Goal: Task Accomplishment & Management: Use online tool/utility

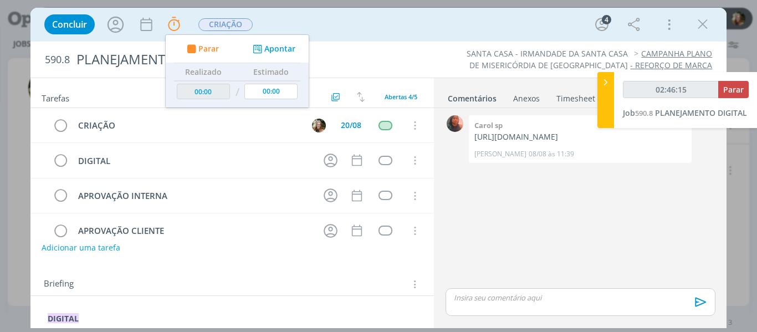
scroll to position [109, 0]
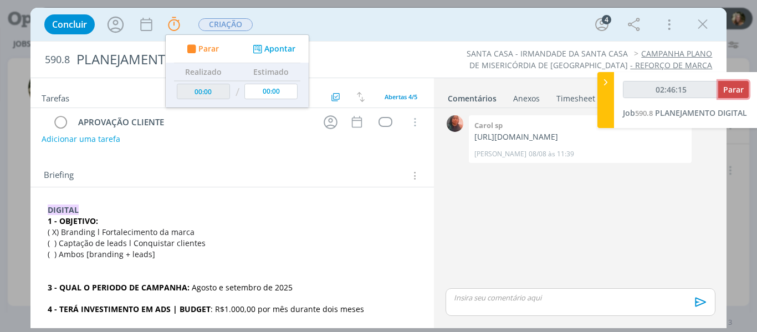
type input "02:46:16"
drag, startPoint x: 729, startPoint y: 89, endPoint x: 676, endPoint y: 95, distance: 53.6
click at [730, 88] on span "Parar" at bounding box center [733, 89] width 20 height 11
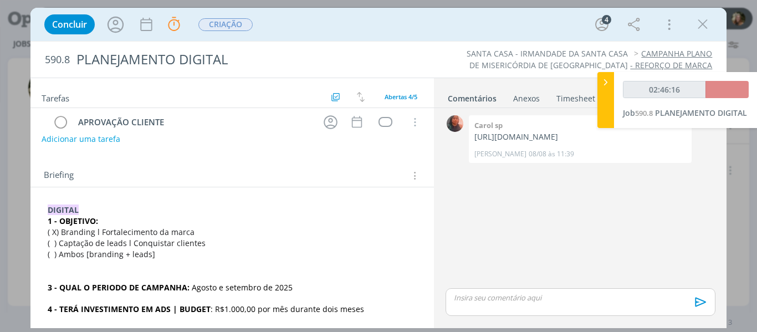
click at [606, 79] on icon at bounding box center [605, 82] width 11 height 12
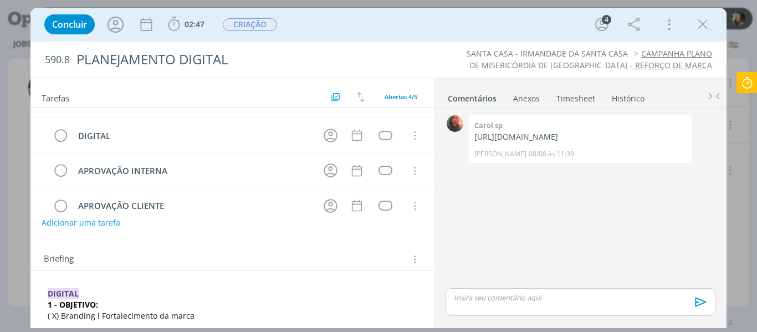
scroll to position [0, 0]
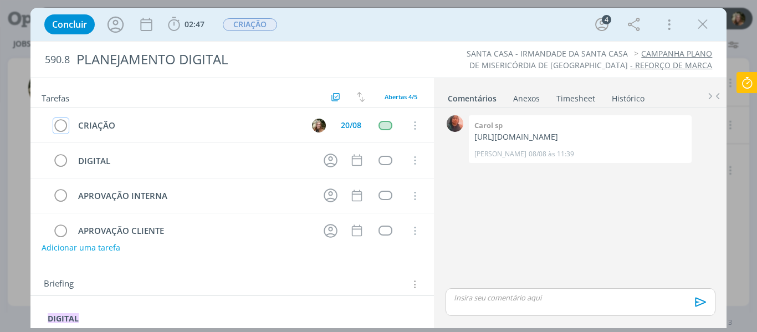
drag, startPoint x: 63, startPoint y: 126, endPoint x: 119, endPoint y: 91, distance: 66.4
click at [62, 126] on icon "dialog" at bounding box center [61, 125] width 16 height 17
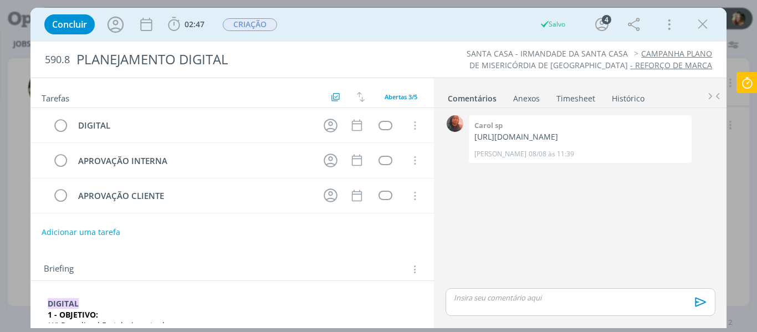
click at [751, 80] on icon at bounding box center [747, 83] width 20 height 22
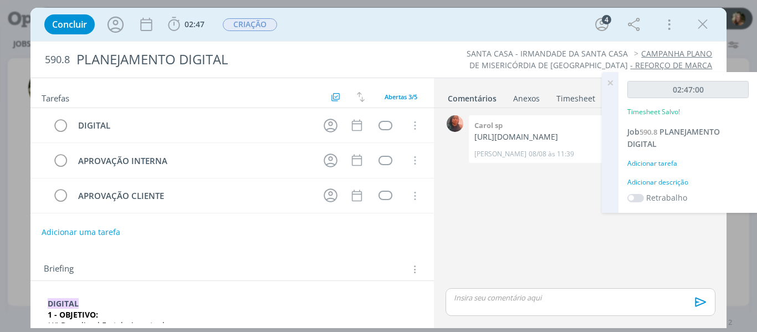
click at [608, 82] on icon at bounding box center [610, 83] width 20 height 22
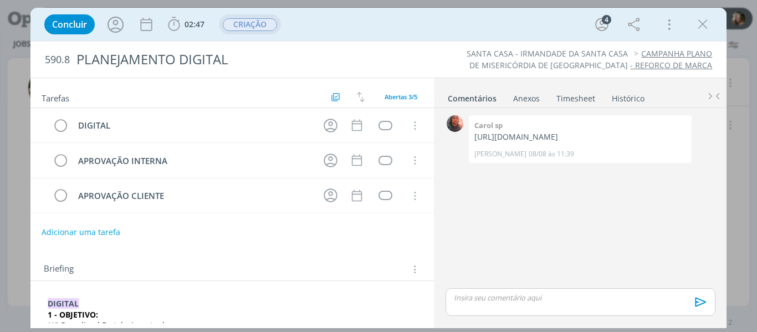
click at [235, 25] on span "CRIAÇÃO" at bounding box center [250, 24] width 54 height 13
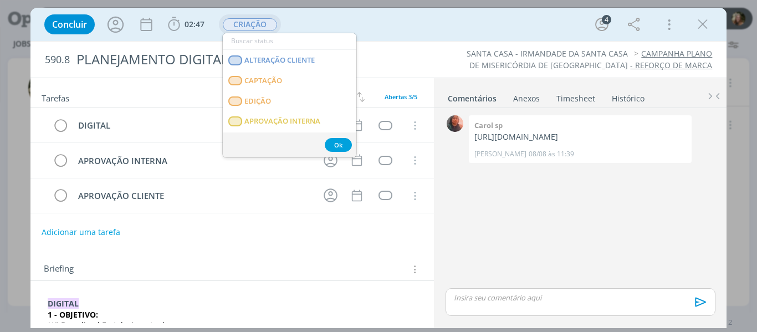
scroll to position [111, 0]
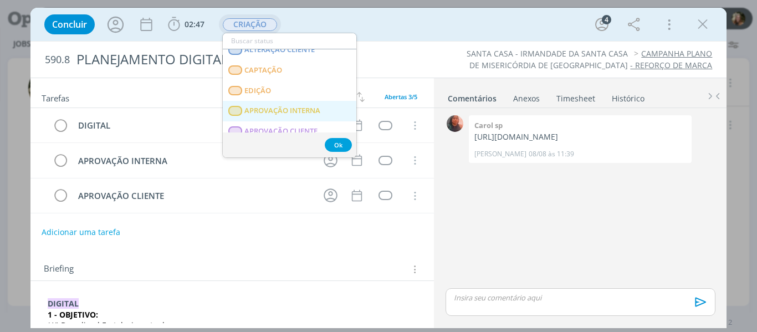
click at [258, 108] on span "APROVAÇÃO INTERNA" at bounding box center [282, 110] width 76 height 9
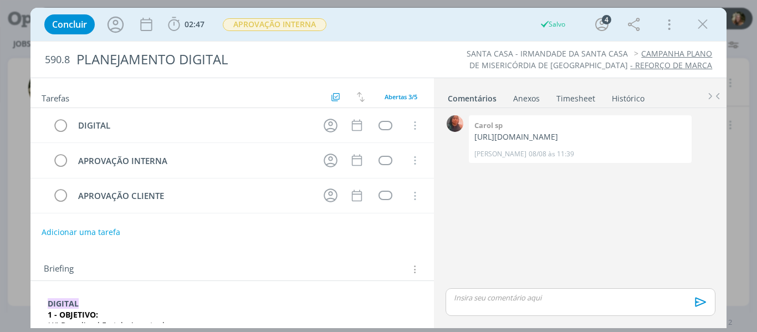
click at [476, 302] on p "dialog" at bounding box center [580, 298] width 252 height 10
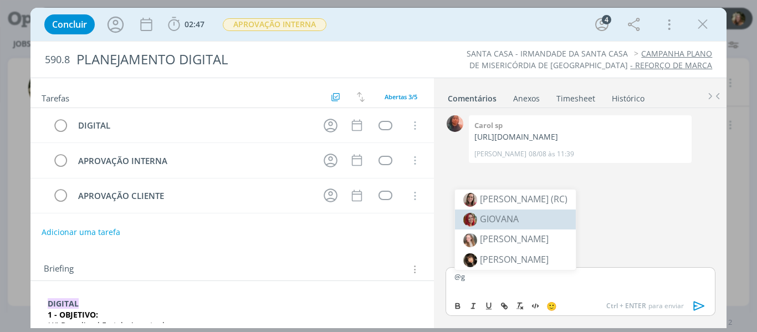
click at [502, 219] on span "GIOVANA" at bounding box center [499, 219] width 39 height 12
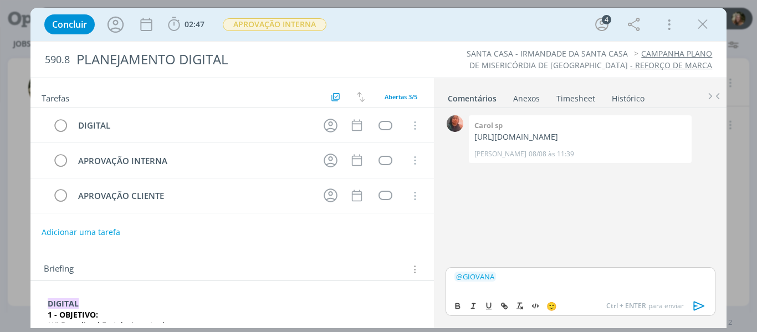
click at [700, 306] on icon "dialog" at bounding box center [699, 306] width 17 height 17
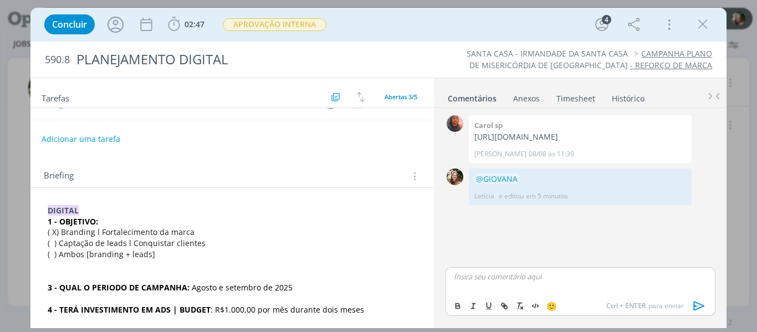
scroll to position [0, 0]
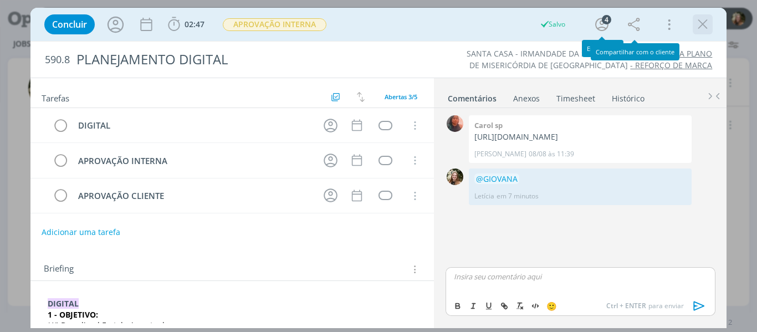
click at [705, 28] on icon "dialog" at bounding box center [702, 24] width 17 height 17
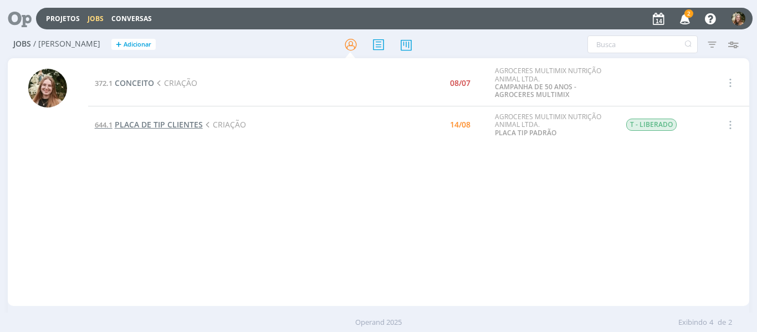
click at [187, 129] on span "PLACA DE TIP CLIENTES" at bounding box center [159, 124] width 88 height 11
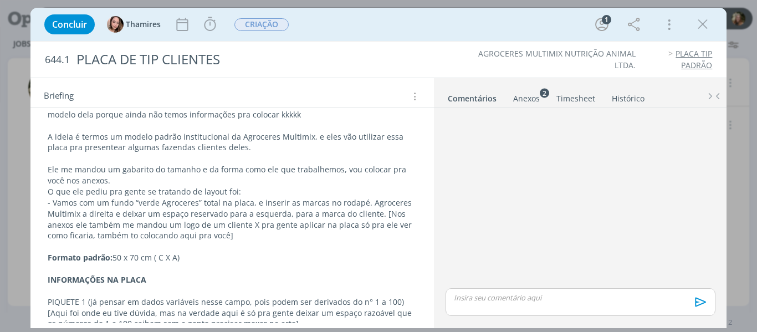
scroll to position [189, 0]
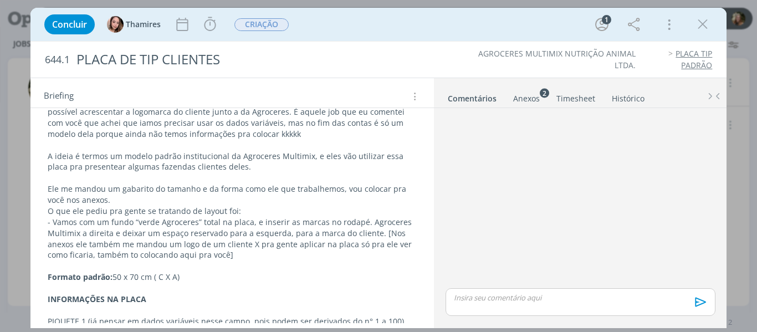
drag, startPoint x: 532, startPoint y: 100, endPoint x: 487, endPoint y: 201, distance: 110.9
click at [532, 100] on div "Anexos 2" at bounding box center [526, 98] width 27 height 11
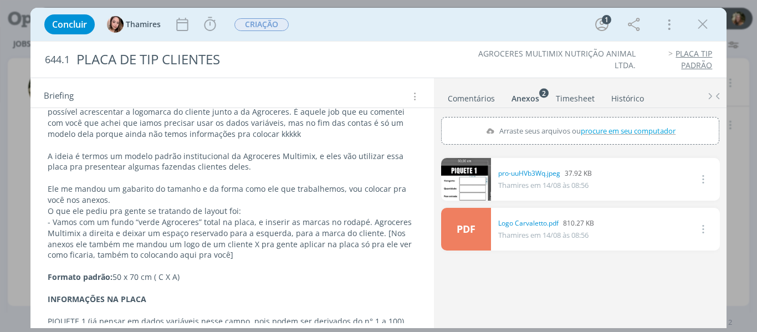
click at [466, 186] on link "dialog" at bounding box center [466, 179] width 50 height 43
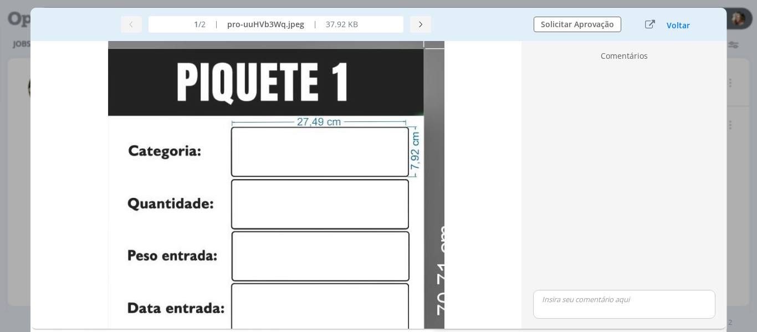
scroll to position [0, 0]
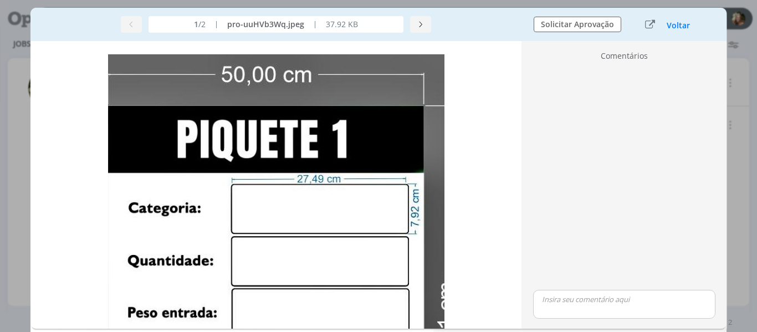
click at [674, 19] on div "Voltar" at bounding box center [678, 25] width 24 height 12
click at [676, 21] on button "Voltar" at bounding box center [678, 25] width 24 height 9
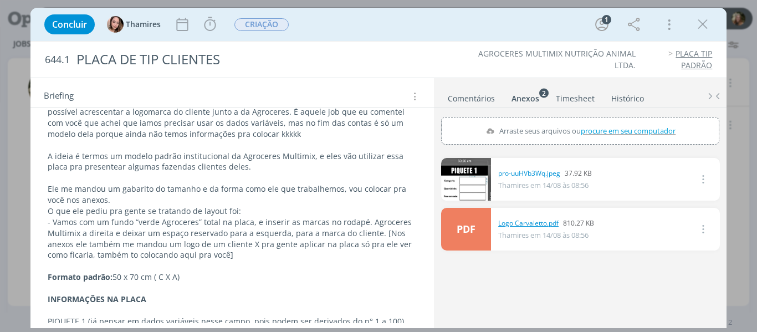
click at [517, 218] on link "Logo Carvaletto.pdf" at bounding box center [528, 223] width 60 height 10
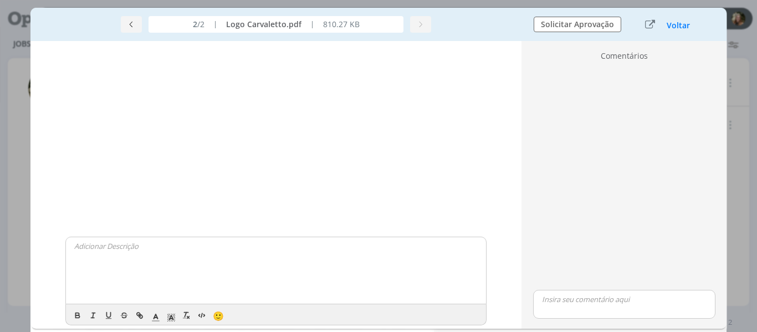
click at [728, 108] on div "Concluir Thamires Iniciar Apontar Data * [DATE] Horas * 00:00 Tarefa Selecione …" at bounding box center [378, 166] width 757 height 332
click at [673, 26] on button "Voltar" at bounding box center [678, 25] width 24 height 9
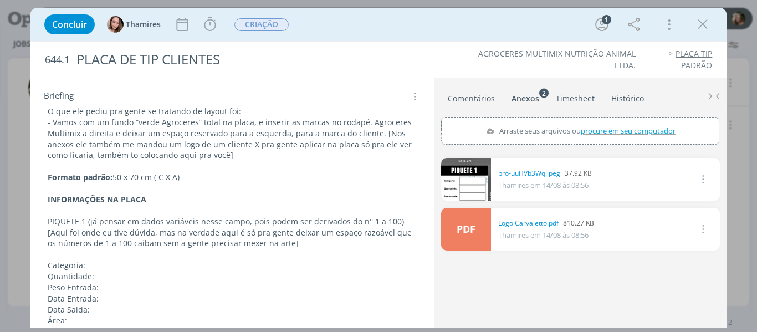
scroll to position [300, 0]
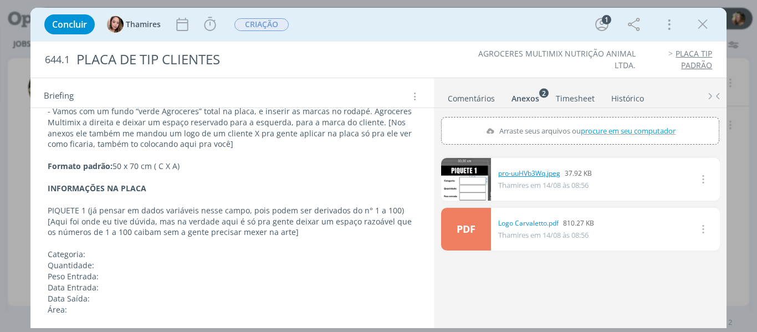
click at [520, 171] on link "pro-uuHVb3Wq.jpeg" at bounding box center [529, 173] width 62 height 10
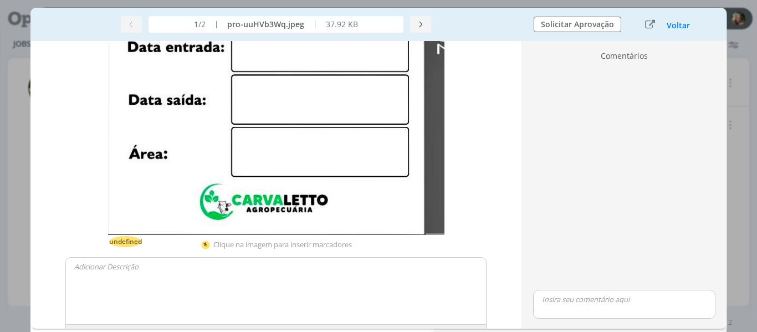
scroll to position [344, 0]
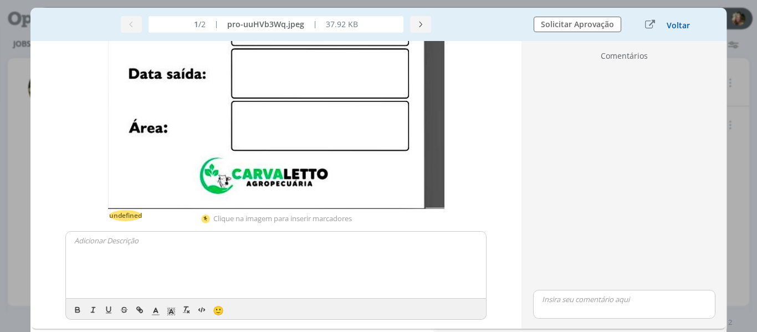
click at [672, 25] on button "Voltar" at bounding box center [678, 25] width 24 height 9
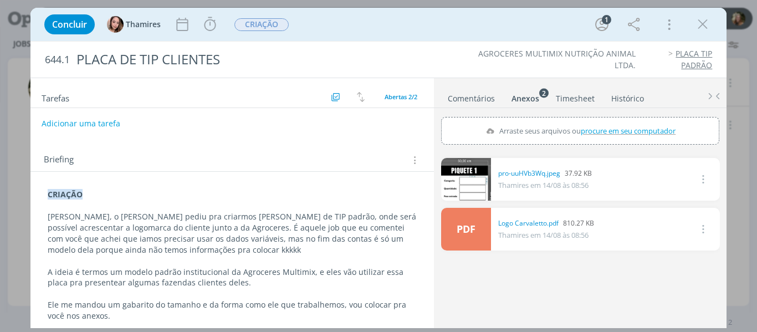
scroll to position [0, 0]
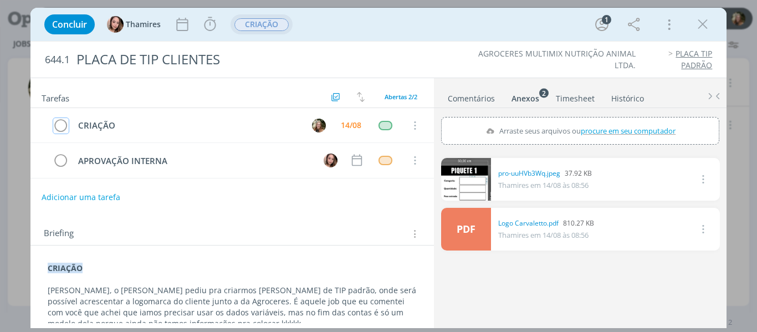
drag, startPoint x: 64, startPoint y: 125, endPoint x: 258, endPoint y: 23, distance: 219.6
click at [64, 125] on icon "dialog" at bounding box center [61, 125] width 16 height 17
click at [259, 23] on span "CRIAÇÃO" at bounding box center [261, 24] width 54 height 13
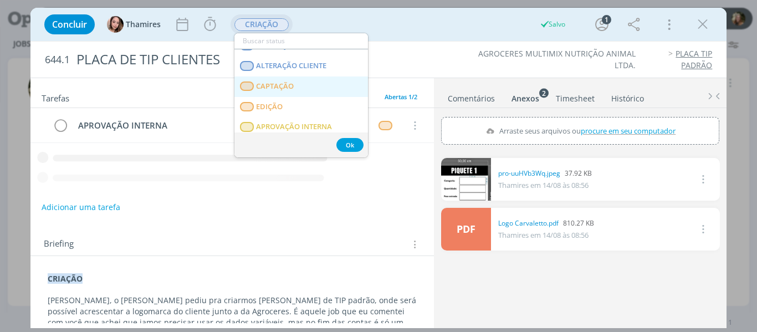
scroll to position [111, 0]
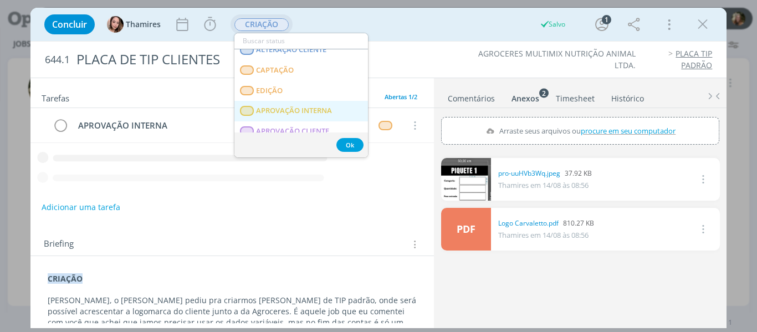
click at [275, 120] on INTERNA "APROVAÇÃO INTERNA" at bounding box center [301, 111] width 134 height 20
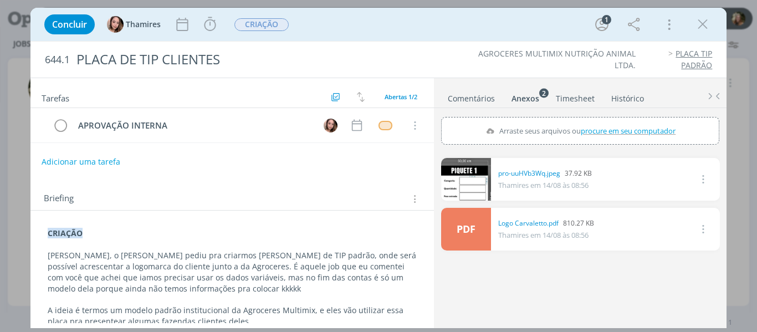
drag, startPoint x: 478, startPoint y: 94, endPoint x: 495, endPoint y: 123, distance: 33.5
click at [478, 95] on link "Comentários" at bounding box center [471, 96] width 48 height 16
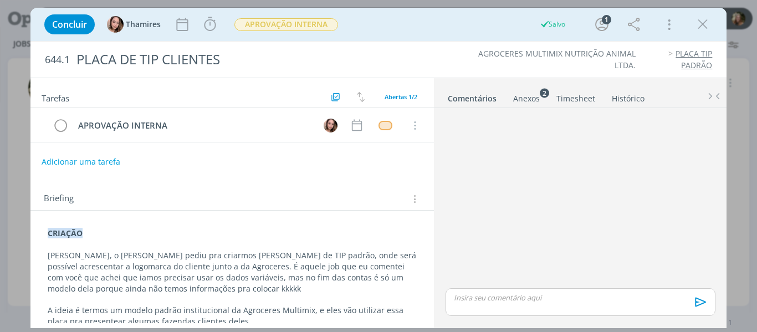
click at [524, 310] on div "dialog" at bounding box center [579, 302] width 269 height 28
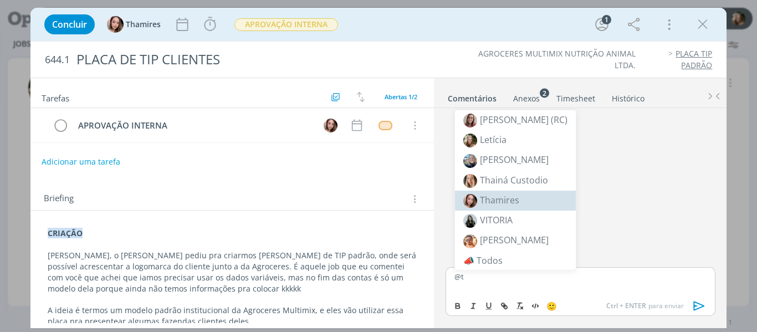
click at [501, 203] on span "Thamires" at bounding box center [499, 200] width 39 height 12
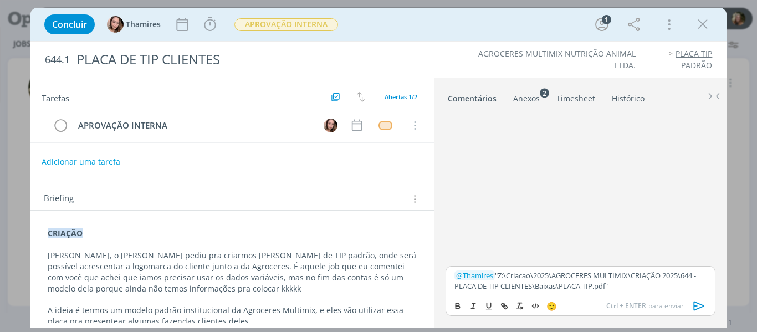
click at [700, 310] on icon "dialog" at bounding box center [699, 306] width 17 height 17
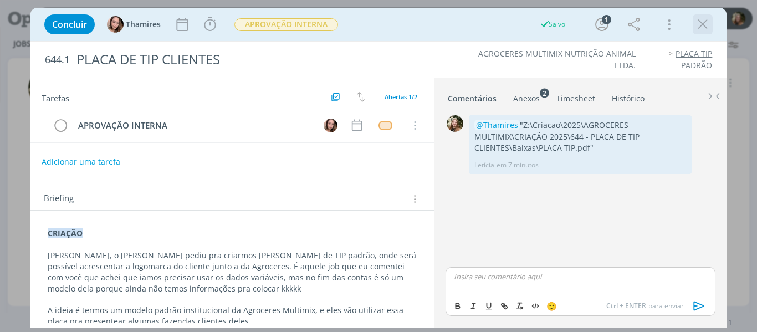
click at [704, 19] on icon "dialog" at bounding box center [702, 24] width 17 height 17
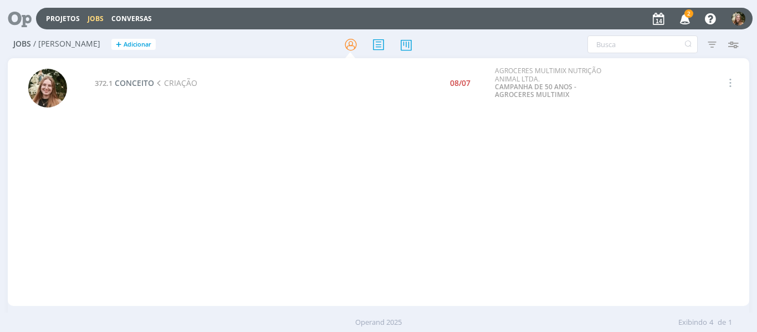
click at [696, 18] on div "2 Notificações Central de Ajuda Área de Membros Implantação orientada Consultor…" at bounding box center [698, 19] width 96 height 20
click at [688, 16] on span "2" at bounding box center [688, 13] width 9 height 8
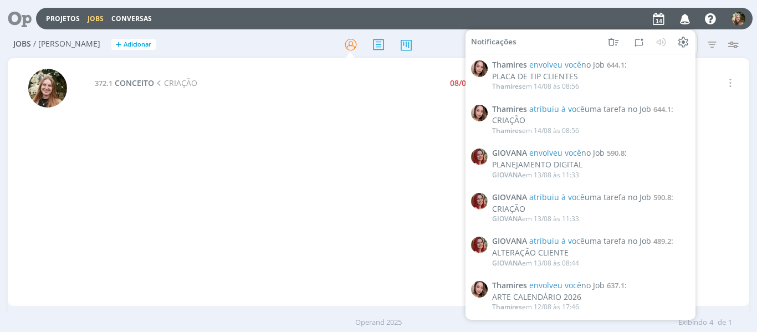
click at [686, 15] on icon "button" at bounding box center [684, 18] width 19 height 19
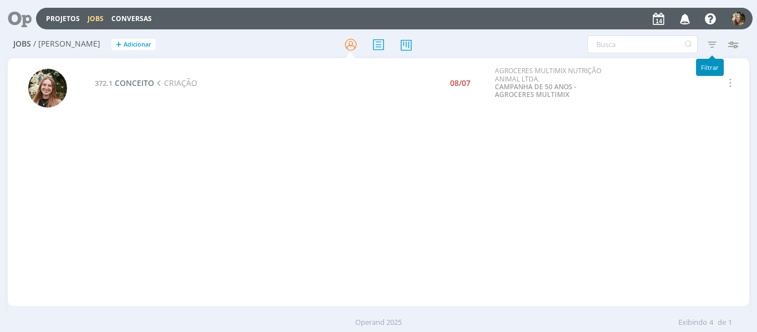
click at [704, 42] on icon "button" at bounding box center [712, 44] width 20 height 20
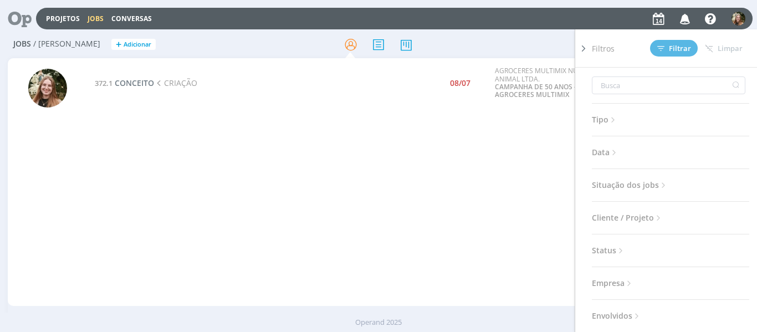
click at [686, 19] on icon "button" at bounding box center [684, 18] width 19 height 19
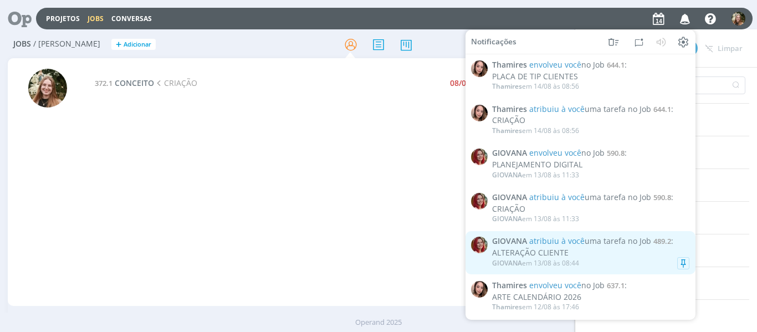
scroll to position [55, 0]
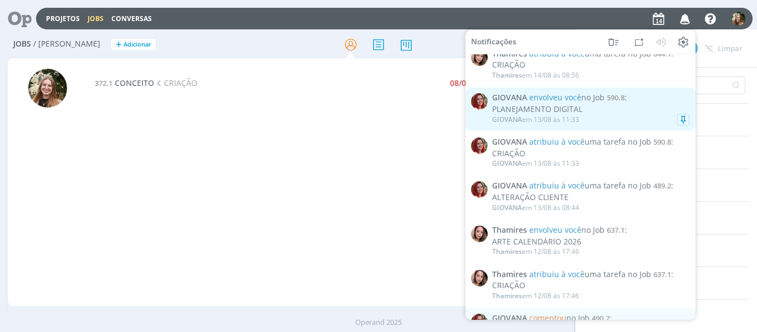
click at [607, 111] on div "PLANEJAMENTO DIGITAL" at bounding box center [590, 109] width 197 height 9
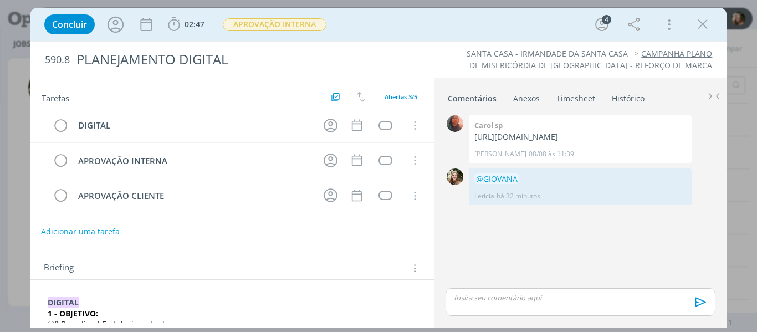
click at [60, 234] on button "Adicionar uma tarefa" at bounding box center [80, 231] width 79 height 19
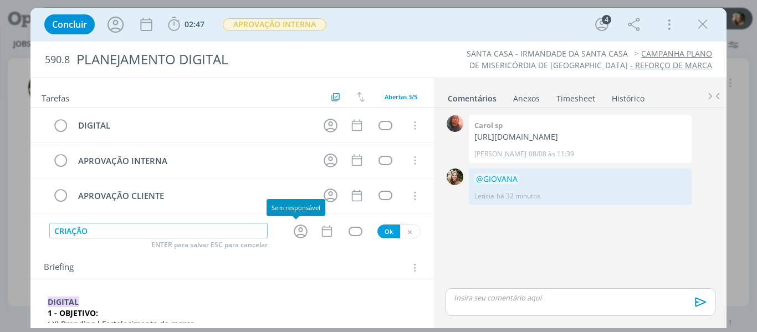
click at [298, 230] on icon "dialog" at bounding box center [301, 231] width 14 height 14
type input "CRIAÇÃO"
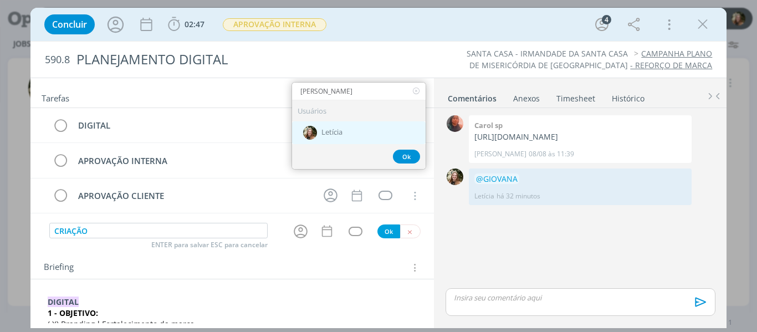
type input "[PERSON_NAME]"
click at [335, 126] on div "Letícia" at bounding box center [359, 132] width 134 height 23
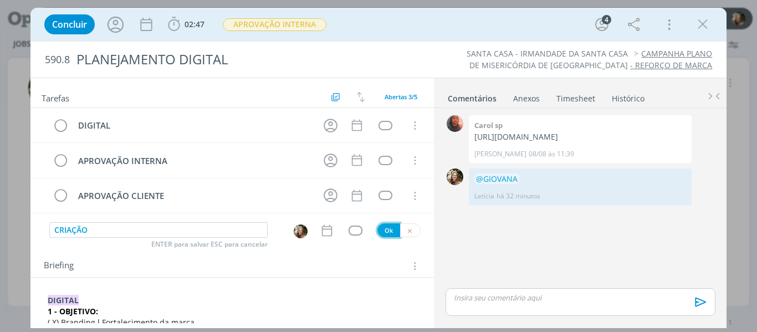
click at [378, 232] on button "Ok" at bounding box center [388, 230] width 23 height 14
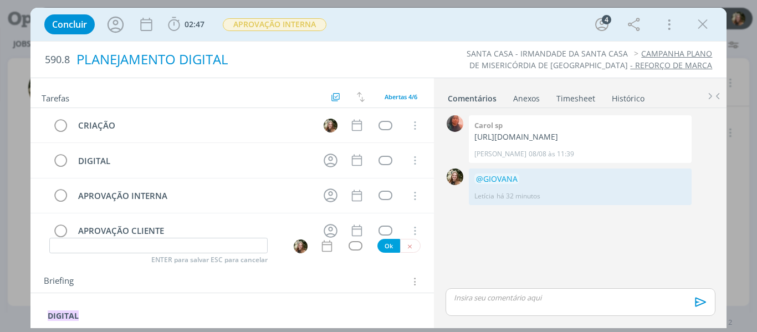
drag, startPoint x: 525, startPoint y: 162, endPoint x: 291, endPoint y: 60, distance: 255.6
click at [463, 136] on div "0 [PERSON_NAME] sp [URL][DOMAIN_NAME] [PERSON_NAME] SP 08/08 às 11:39 👍" at bounding box center [580, 138] width 278 height 53
